Goal: Information Seeking & Learning: Find specific fact

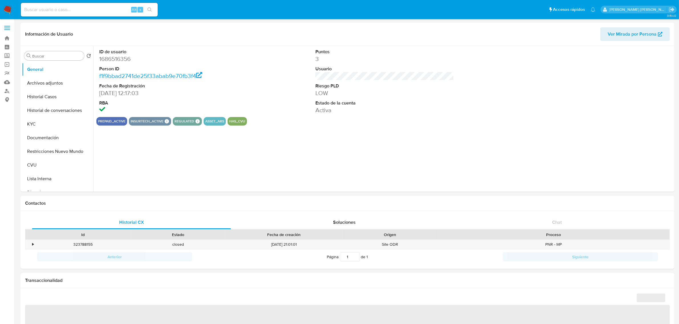
select select "10"
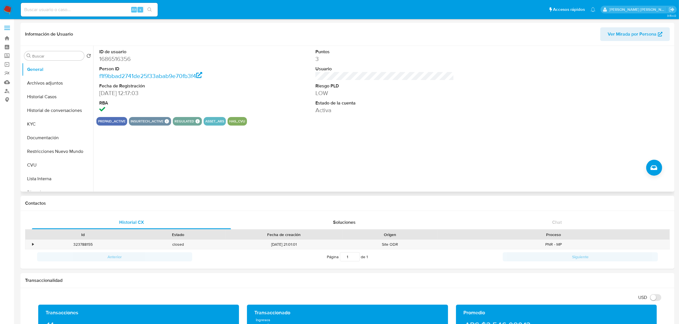
click at [300, 180] on div "ID de usuario 1686516356 Person ID f1f9bbad2741de25f33abab9e70fb3f4 Fecha de Re…" at bounding box center [383, 119] width 580 height 146
click at [45, 123] on button "KYC" at bounding box center [55, 124] width 67 height 14
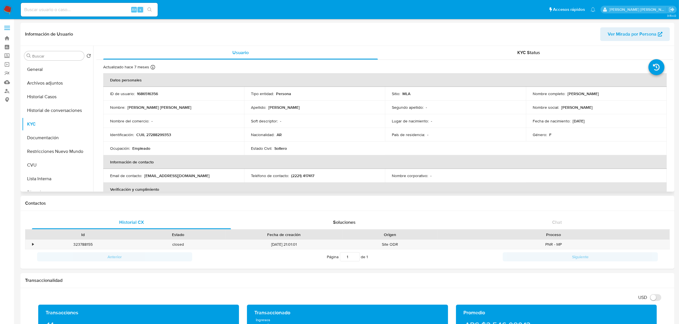
click at [158, 135] on p "CUIL 27288299353" at bounding box center [153, 134] width 35 height 5
copy p "27288299353"
click at [582, 102] on td "Nombre social : Eli" at bounding box center [596, 108] width 141 height 14
drag, startPoint x: 566, startPoint y: 92, endPoint x: 632, endPoint y: 90, distance: 66.2
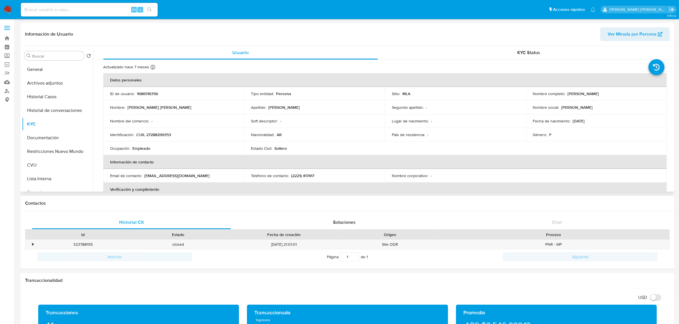
click at [632, 90] on td "Nombre completo : Clara Elizabeth Sardella" at bounding box center [596, 94] width 141 height 14
copy p "Clara Elizabeth Sardella"
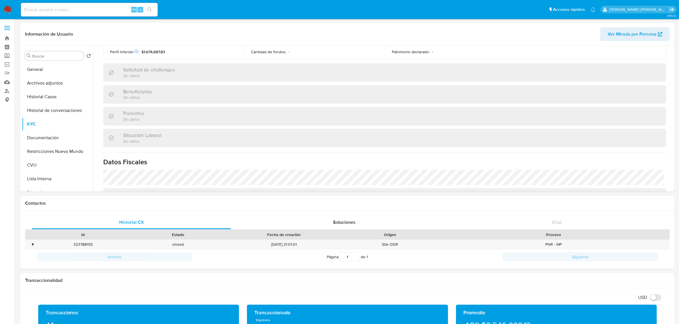
scroll to position [143, 0]
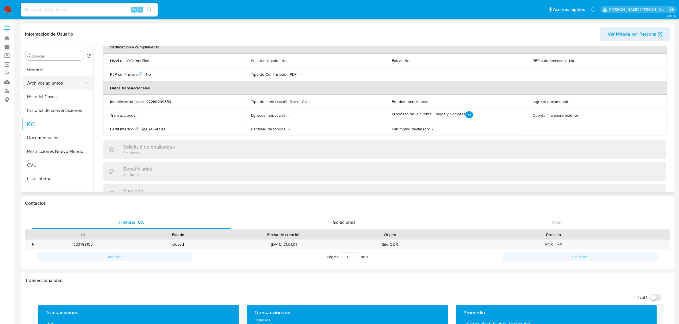
click at [61, 86] on button "Archivos adjuntos" at bounding box center [55, 83] width 67 height 14
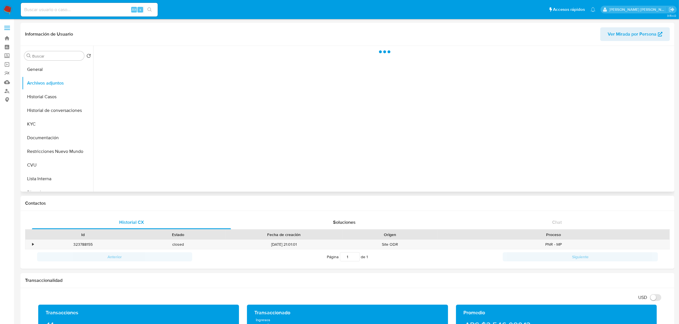
scroll to position [0, 0]
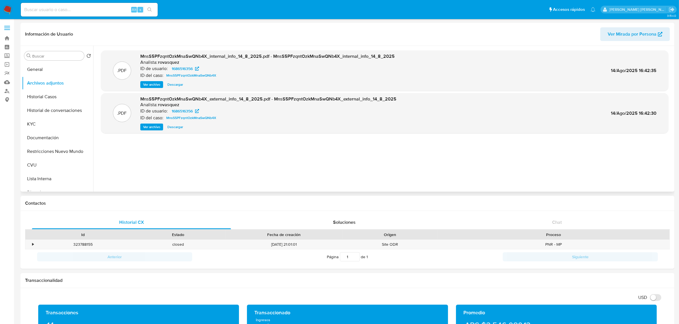
click at [157, 126] on span "Ver archivo" at bounding box center [151, 127] width 17 height 6
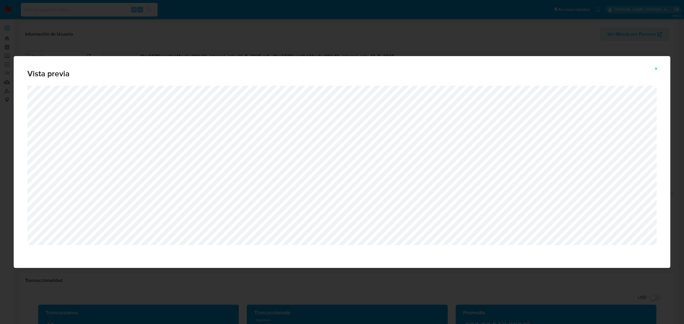
click at [656, 70] on icon "Attachment preview" at bounding box center [656, 68] width 5 height 5
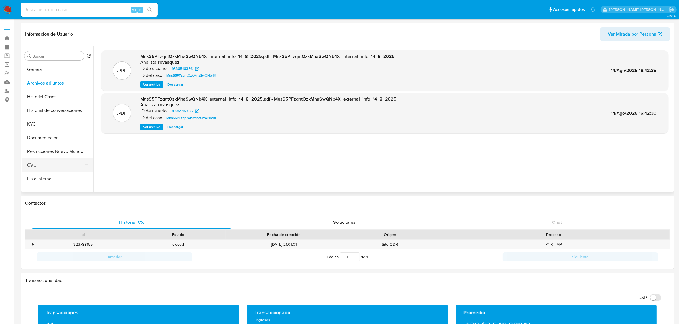
click at [48, 161] on button "CVU" at bounding box center [55, 165] width 67 height 14
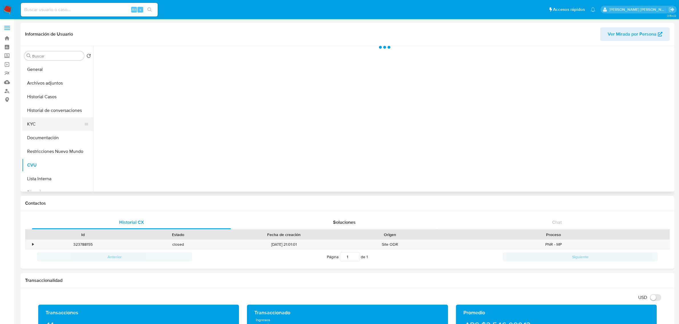
click at [31, 125] on button "KYC" at bounding box center [55, 124] width 67 height 14
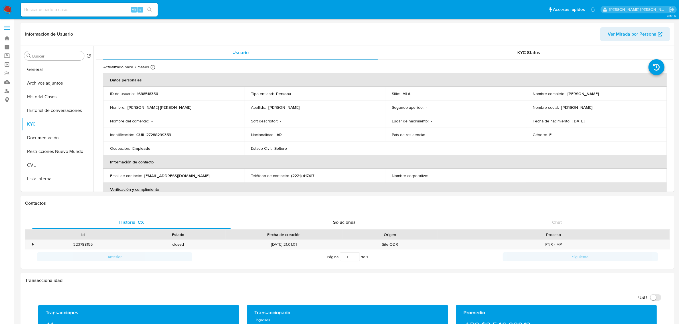
click at [160, 139] on td "Identificación : CUIL 27288299353" at bounding box center [173, 135] width 141 height 14
click at [160, 136] on p "CUIL 27288299353" at bounding box center [153, 134] width 35 height 5
copy p "27288299353"
click at [28, 82] on button "Archivos adjuntos" at bounding box center [55, 83] width 67 height 14
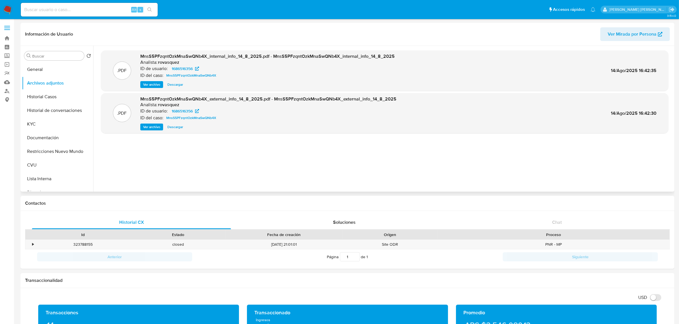
click at [146, 129] on span "Ver archivo" at bounding box center [151, 127] width 17 height 6
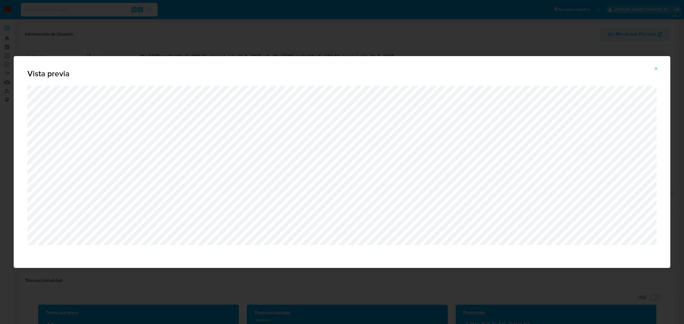
click at [653, 69] on button "Attachment preview" at bounding box center [656, 68] width 13 height 9
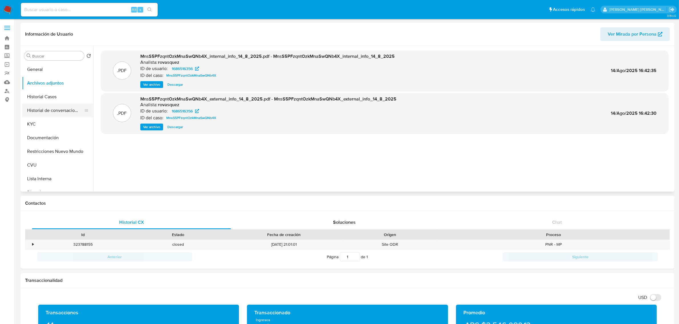
click at [64, 106] on button "Historial de conversaciones" at bounding box center [55, 111] width 67 height 14
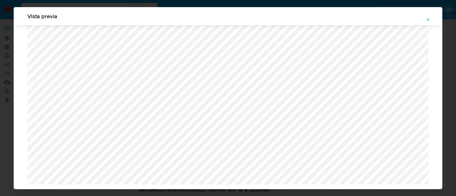
select select "10"
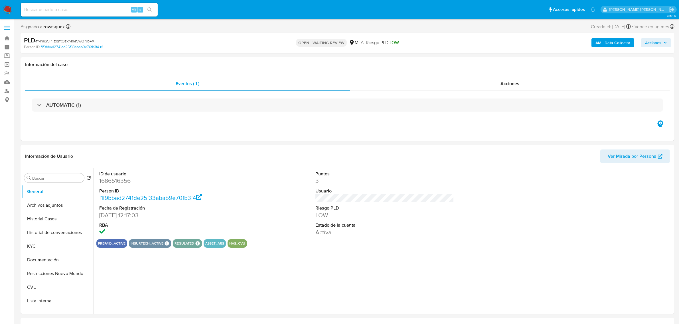
select select "10"
drag, startPoint x: 56, startPoint y: 230, endPoint x: 73, endPoint y: 232, distance: 16.7
click at [56, 230] on button "Historial de conversaciones" at bounding box center [55, 233] width 67 height 14
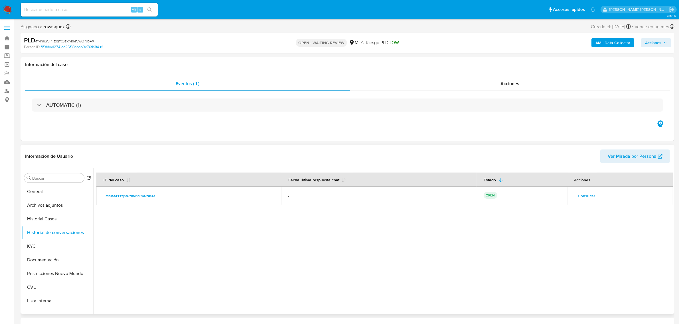
click at [589, 199] on span "Consultar" at bounding box center [586, 196] width 17 height 8
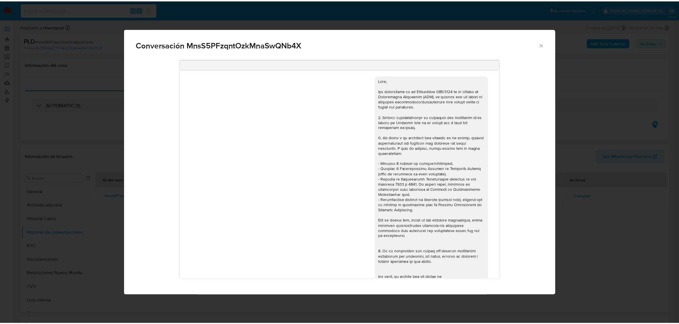
scroll to position [135, 0]
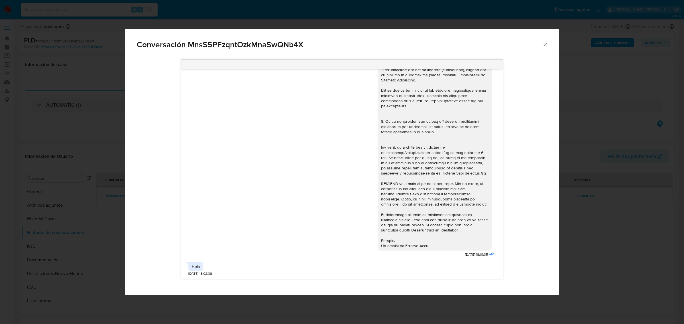
click at [551, 209] on div "18/06/2025 18:01:35 Hola 21/06/2025 18:02:38" at bounding box center [342, 176] width 434 height 240
click at [599, 220] on div "Conversación MnsS5PFzqntOzkMnaSwQNb4X 18/06/2025 18:01:35 Hola 21/06/2025 18:02…" at bounding box center [342, 162] width 684 height 324
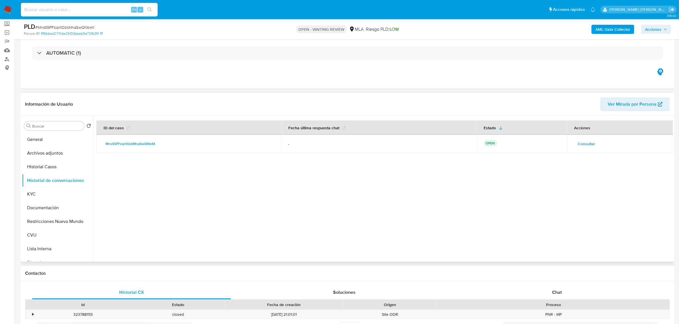
scroll to position [143, 0]
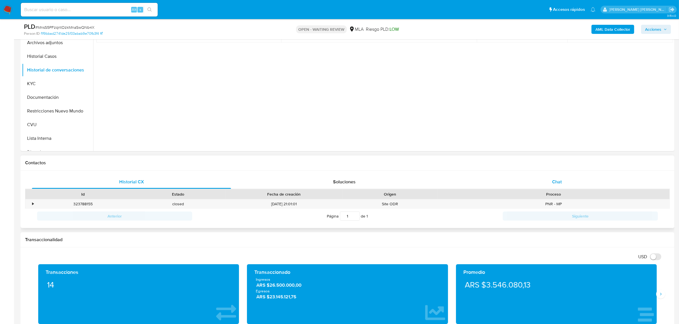
click at [554, 184] on span "Chat" at bounding box center [557, 182] width 10 height 7
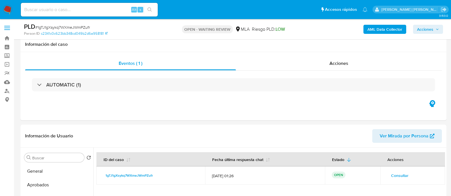
select select "10"
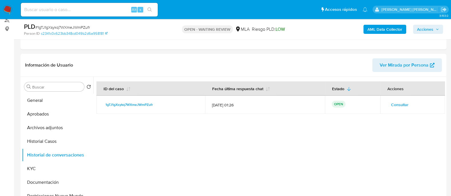
click at [234, 135] on div at bounding box center [268, 150] width 351 height 146
